Goal: Task Accomplishment & Management: Complete application form

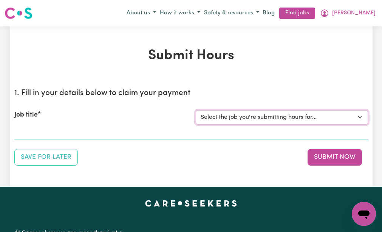
drag, startPoint x: 0, startPoint y: 0, endPoint x: 223, endPoint y: 119, distance: 253.0
click at [223, 119] on select "Select the job you're submitting hours for... [[PERSON_NAME] (NDIS number: 4302…" at bounding box center [282, 117] width 172 height 14
select select "3393"
click at [196, 110] on select "Select the job you're submitting hours for... [[PERSON_NAME] (NDIS number: 4302…" at bounding box center [282, 117] width 172 height 14
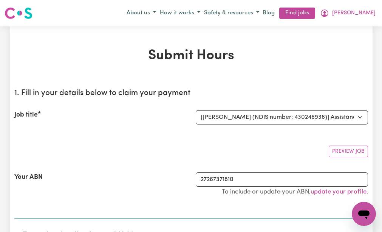
drag, startPoint x: 218, startPoint y: 126, endPoint x: 203, endPoint y: 141, distance: 22.2
click at [203, 141] on div "Preview Job" at bounding box center [191, 149] width 354 height 18
click at [163, 200] on div "Your ABN" at bounding box center [100, 188] width 181 height 31
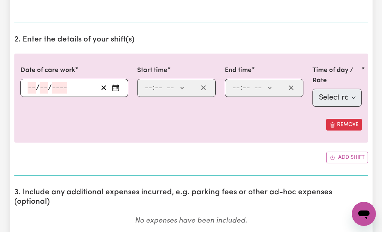
scroll to position [197, 0]
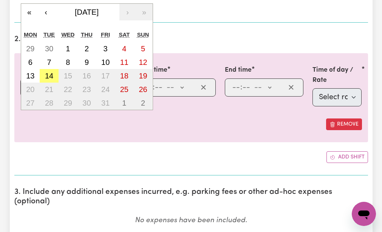
click at [30, 86] on div "/ / « ‹ [DATE] › » Mon Tue Wed Thu Fri Sat Sun 29 30 1 2 3 4 5 6 7 8 9 10 11 12…" at bounding box center [74, 88] width 108 height 18
click at [48, 73] on abbr "14" at bounding box center [49, 76] width 8 height 8
type input "[DATE]"
type input "14"
type input "10"
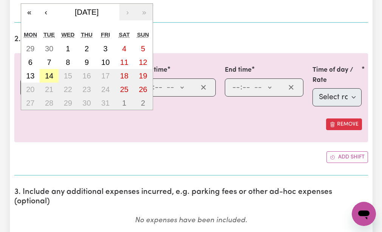
type input "2025"
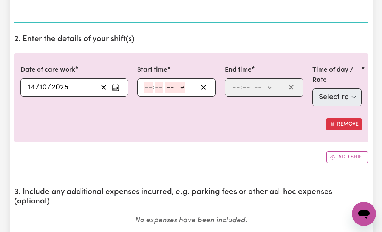
click at [148, 86] on input "number" at bounding box center [148, 87] width 8 height 11
type input "9"
type input "30"
click at [167, 89] on select "-- AM PM" at bounding box center [173, 87] width 20 height 11
select select "am"
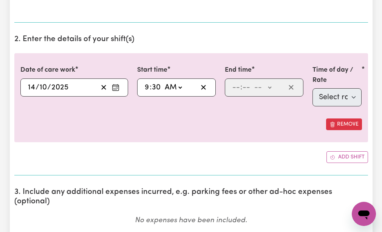
click at [163, 82] on select "-- AM PM" at bounding box center [173, 87] width 20 height 11
type input "09:30"
click at [233, 87] on input "number" at bounding box center [236, 87] width 8 height 11
type input "12"
type input "30"
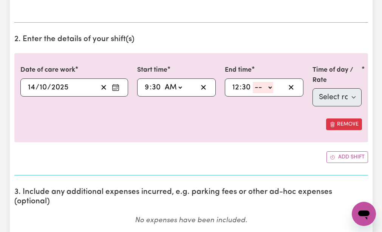
click at [258, 88] on select "-- AM PM" at bounding box center [263, 87] width 20 height 11
select select "pm"
click at [253, 82] on select "-- AM PM" at bounding box center [263, 87] width 20 height 11
type input "12:30"
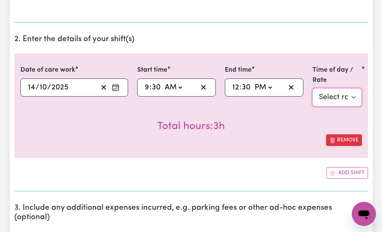
click at [324, 94] on select "Select rate $51.98 - Weekday Daytime - Assistance with Self Care Activities - S…" at bounding box center [338, 97] width 50 height 18
select select "63213"
click at [313, 88] on select "Select rate $51.98 - Weekday Daytime - Assistance with Self Care Activities - S…" at bounding box center [338, 97] width 50 height 18
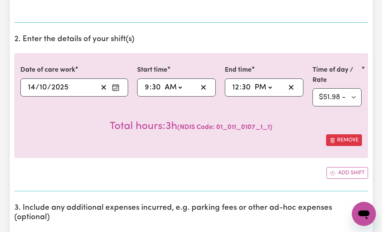
click at [266, 123] on div "Total hours: 3h ( NDIS Code: 01_011_0107_1_1 )" at bounding box center [191, 121] width 342 height 28
click at [190, 172] on div "Add shift" at bounding box center [191, 173] width 354 height 12
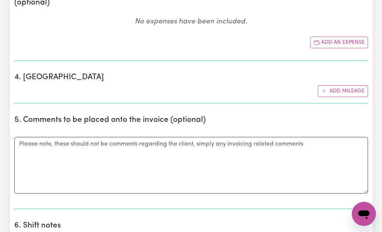
scroll to position [423, 0]
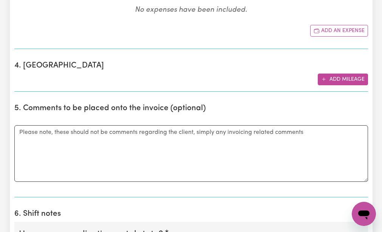
click at [342, 74] on button "Add mileage" at bounding box center [343, 80] width 50 height 12
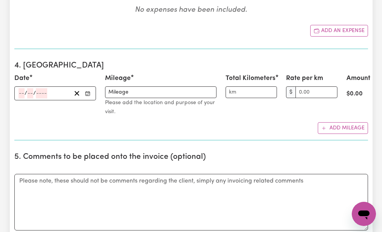
click at [127, 61] on h2 "4. [GEOGRAPHIC_DATA]" at bounding box center [191, 65] width 354 height 9
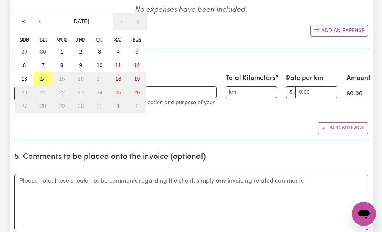
click at [19, 87] on div "/ / « ‹ [DATE] › » Mon Tue Wed Thu Fri Sat Sun 29 30 1 2 3 4 5 6 7 8 9 10 11 12…" at bounding box center [55, 94] width 82 height 14
click at [42, 76] on abbr "14" at bounding box center [43, 79] width 6 height 6
type input "[DATE]"
type input "14"
type input "10"
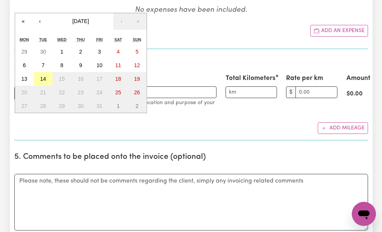
type input "2025"
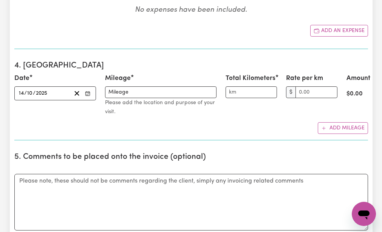
click at [42, 74] on div "Date [DATE] [DATE] « ‹ [DATE] › » Mon Tue Wed Thu Fri Sat Sun 29 30 1 2 3 4 5 6…" at bounding box center [55, 87] width 82 height 27
click at [108, 87] on input "Mileage" at bounding box center [161, 93] width 112 height 12
click at [107, 87] on input "Mileage" at bounding box center [161, 93] width 112 height 12
click at [107, 87] on input "Baulk hills Dr apppMileage" at bounding box center [161, 93] width 112 height 12
type input "e"
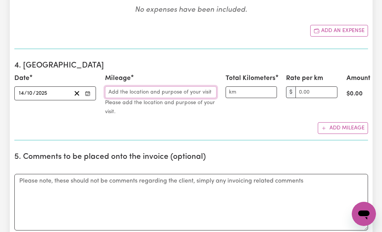
click at [107, 87] on input "Mileage" at bounding box center [161, 93] width 112 height 12
type input "S"
click at [107, 87] on input "Mileage" at bounding box center [161, 93] width 112 height 12
type input "Baulk Hills Dr appt & Nth rocks haircut."
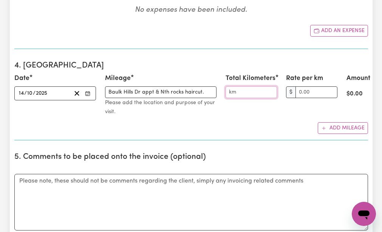
click at [229, 87] on input "Total Kilometers" at bounding box center [251, 93] width 51 height 12
type input "10"
click at [300, 87] on input "Rate per km" at bounding box center [317, 93] width 42 height 12
click at [338, 122] on button "Add mileage" at bounding box center [343, 128] width 50 height 12
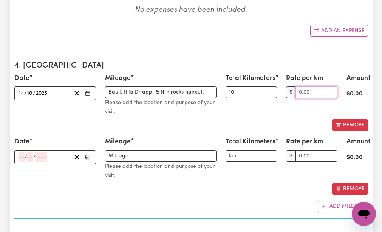
click at [299, 87] on input "Rate per km" at bounding box center [317, 93] width 42 height 12
click at [299, 87] on input "0.80" at bounding box center [317, 93] width 42 height 12
click at [301, 87] on input "0.80" at bounding box center [317, 93] width 42 height 12
click at [301, 87] on input "80.00" at bounding box center [317, 93] width 42 height 12
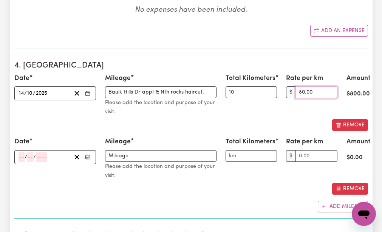
click at [310, 87] on input "80.00" at bounding box center [317, 93] width 42 height 12
type input "80.00"
click at [338, 121] on span "Remove this mileage entry" at bounding box center [339, 125] width 6 height 8
type input "Mileage"
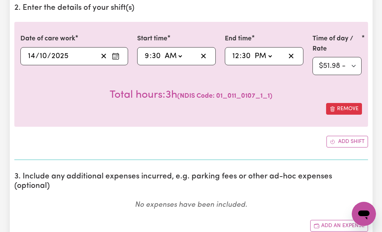
scroll to position [227, 0]
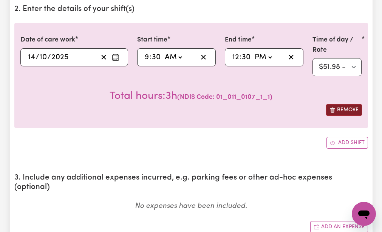
click at [333, 106] on span "Remove this shift" at bounding box center [333, 110] width 6 height 8
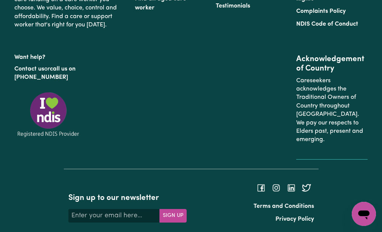
scroll to position [1211, 0]
